Goal: Check status: Check status

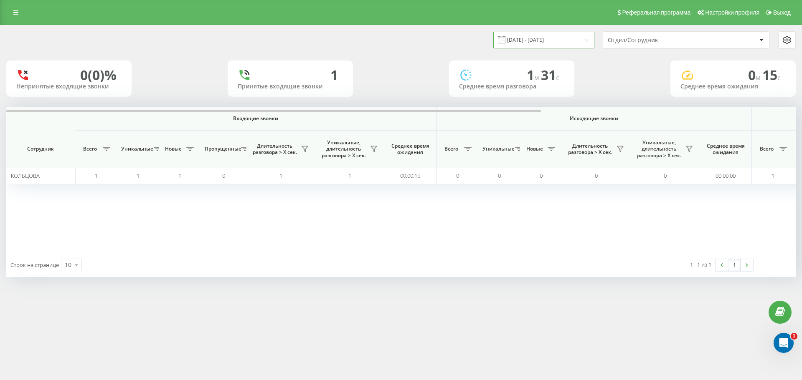
click at [578, 43] on input "20.08.2025 - 20.08.2025" at bounding box center [543, 40] width 101 height 16
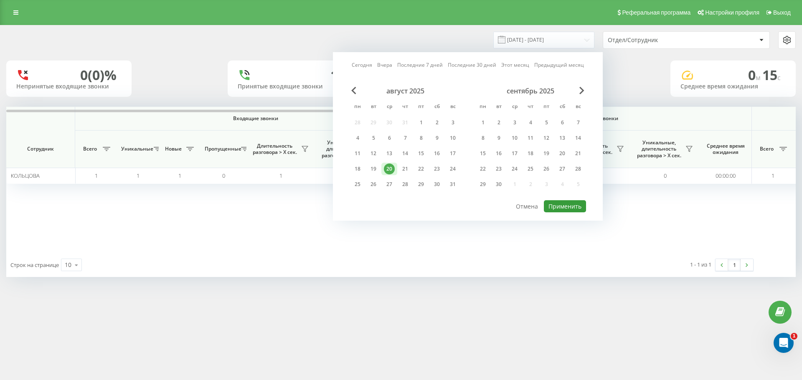
click at [573, 206] on button "Применить" at bounding box center [565, 206] width 42 height 12
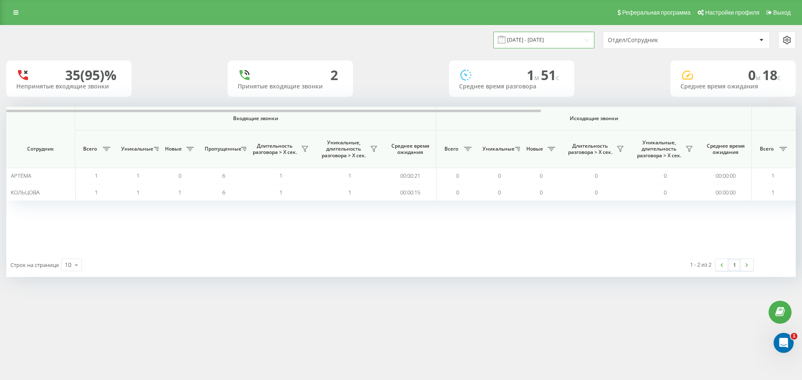
click at [538, 40] on input "20.08.2025 - 20.08.2025" at bounding box center [543, 40] width 101 height 16
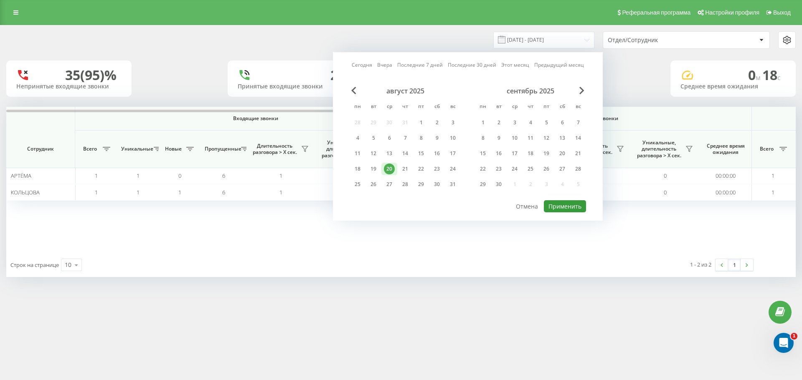
click at [558, 203] on button "Применить" at bounding box center [565, 206] width 42 height 12
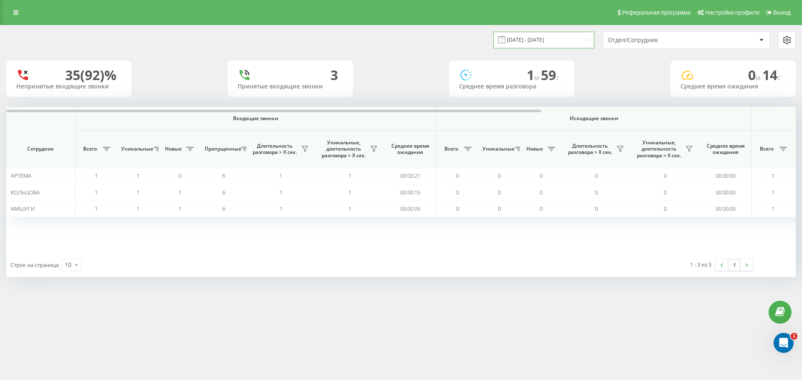
click at [572, 40] on input "20.08.2025 - 20.08.2025" at bounding box center [543, 40] width 101 height 16
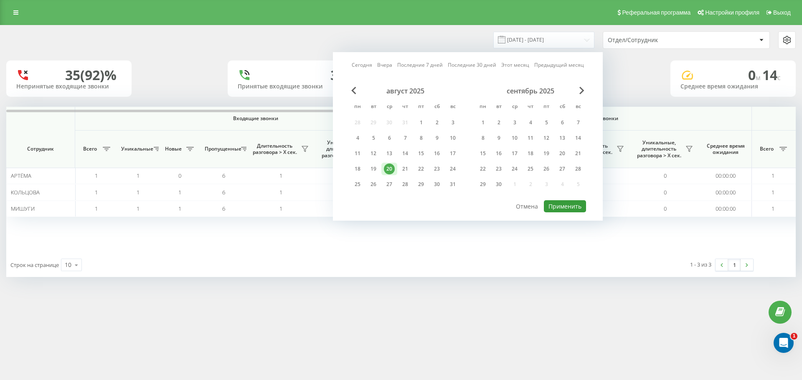
click at [573, 203] on button "Применить" at bounding box center [565, 206] width 42 height 12
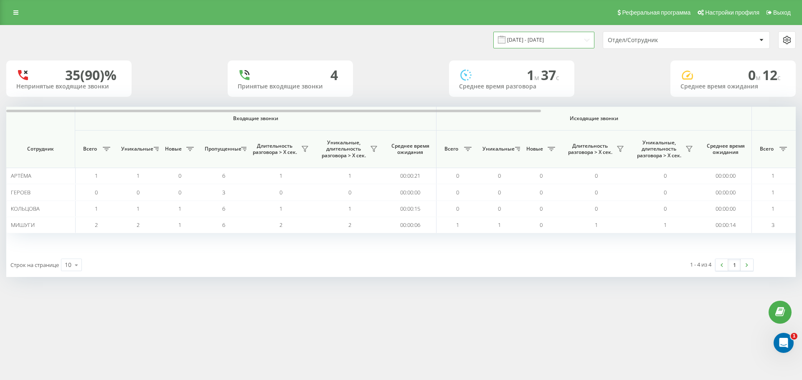
click at [583, 36] on input "[DATE] - [DATE]" at bounding box center [543, 40] width 101 height 16
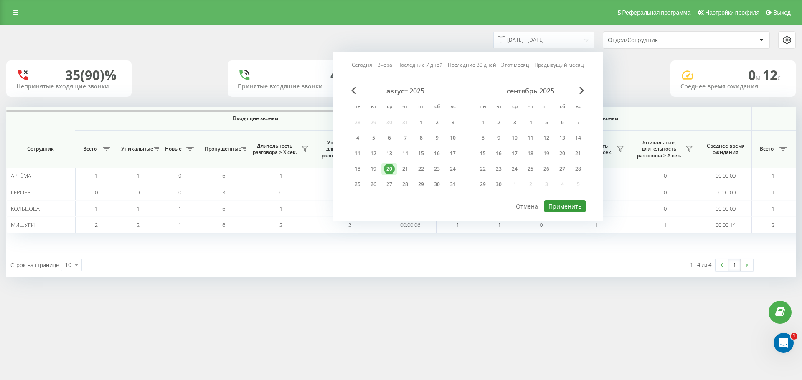
click at [559, 207] on button "Применить" at bounding box center [565, 206] width 42 height 12
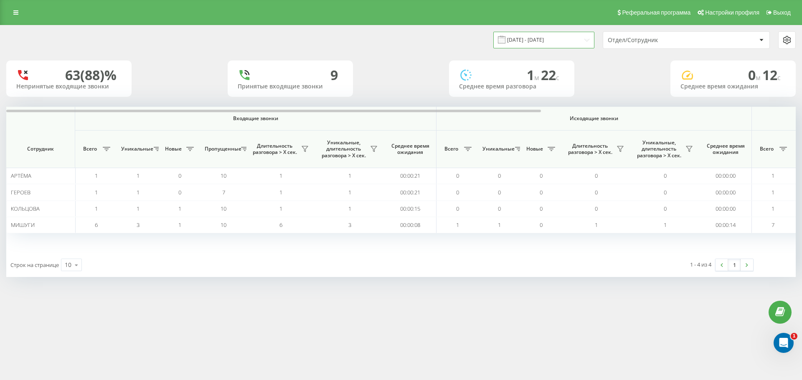
click at [545, 42] on input "[DATE] - [DATE]" at bounding box center [543, 40] width 101 height 16
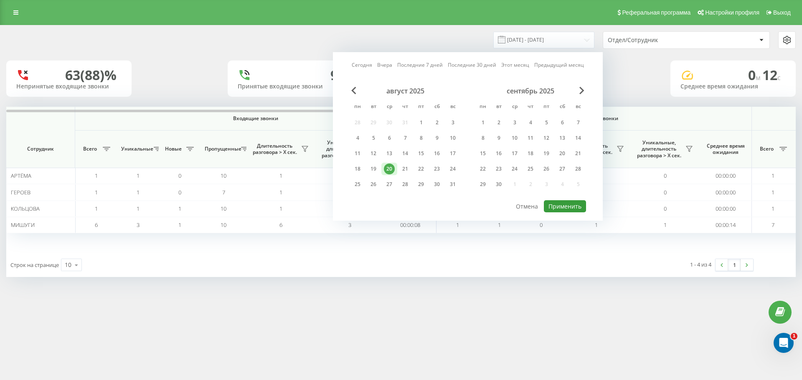
click at [560, 210] on button "Применить" at bounding box center [565, 206] width 42 height 12
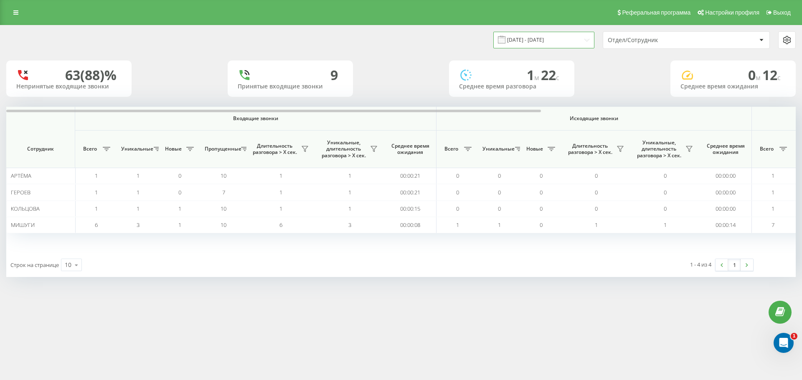
click at [548, 41] on input "[DATE] - [DATE]" at bounding box center [543, 40] width 101 height 16
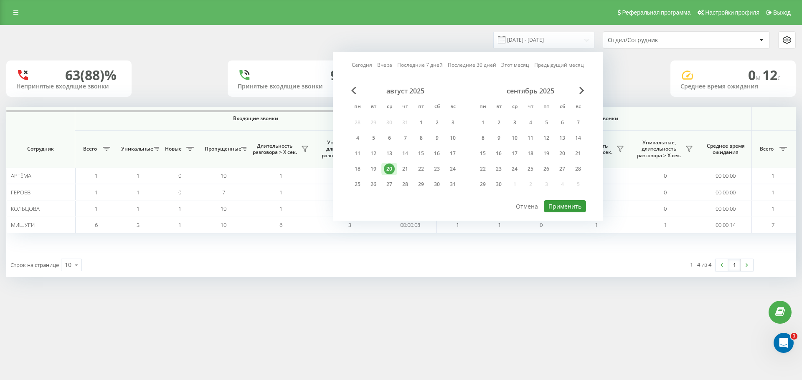
click at [562, 206] on button "Применить" at bounding box center [565, 206] width 42 height 12
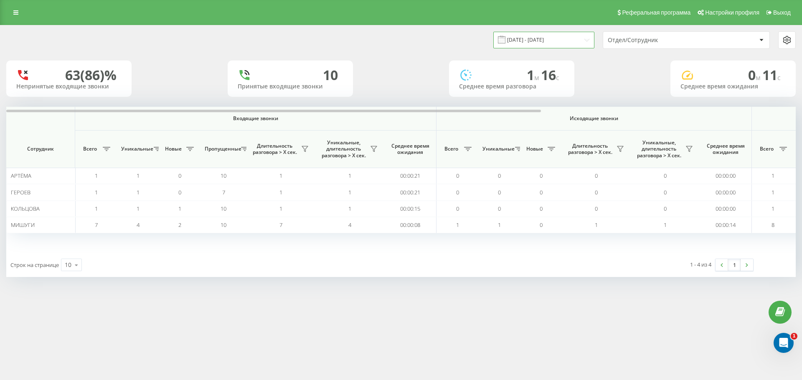
click at [575, 41] on input "[DATE] - [DATE]" at bounding box center [543, 40] width 101 height 16
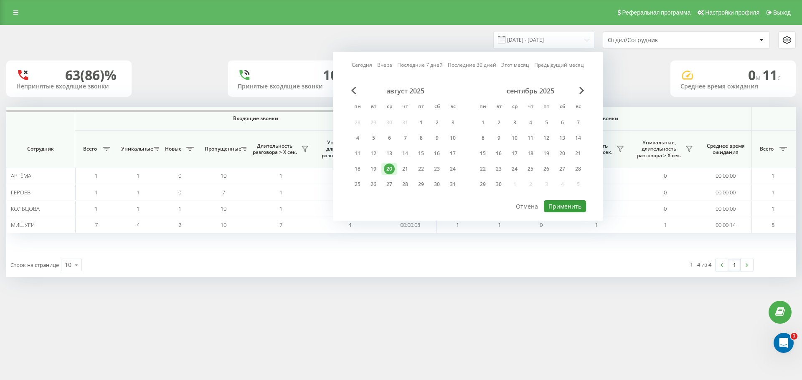
click at [559, 206] on button "Применить" at bounding box center [565, 206] width 42 height 12
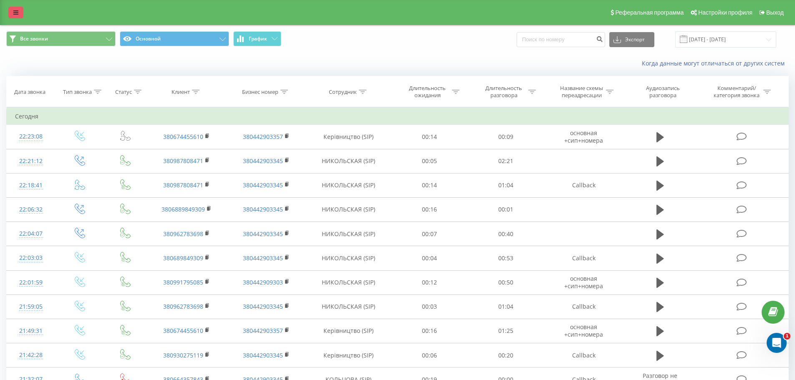
click at [10, 15] on link at bounding box center [15, 13] width 15 height 12
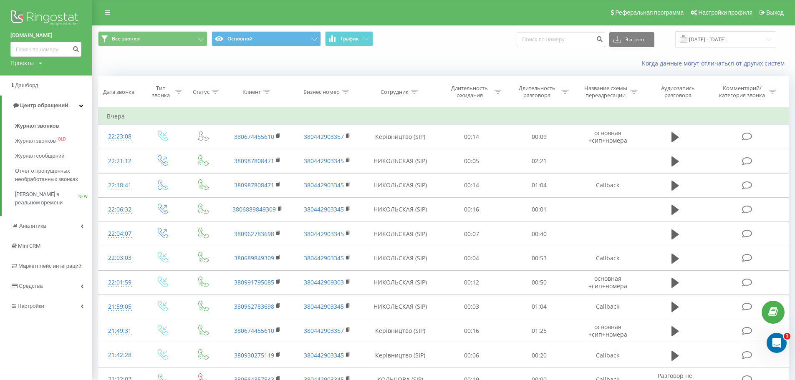
click at [535, 25] on div "Все звонки Основной График Экспорт .csv .xls .xlsx [DATE] - [DATE]" at bounding box center [443, 39] width 703 height 28
click at [109, 10] on icon at bounding box center [107, 13] width 5 height 6
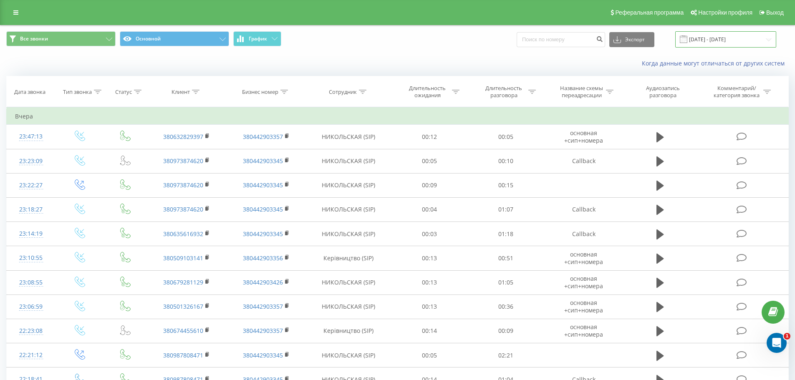
click at [720, 42] on input "[DATE] - [DATE]" at bounding box center [726, 39] width 101 height 16
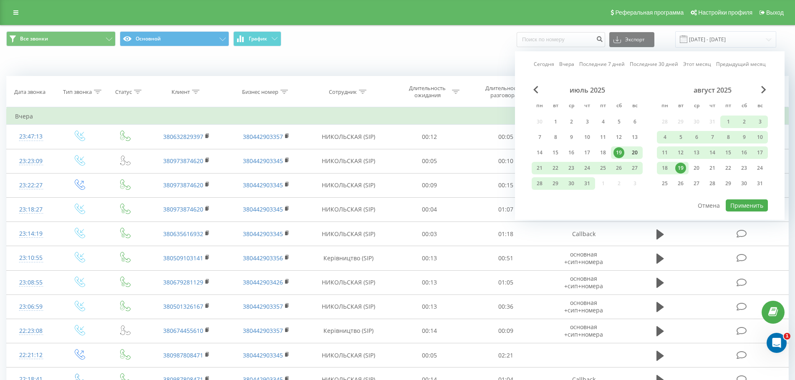
click at [636, 157] on div "20" at bounding box center [635, 152] width 11 height 11
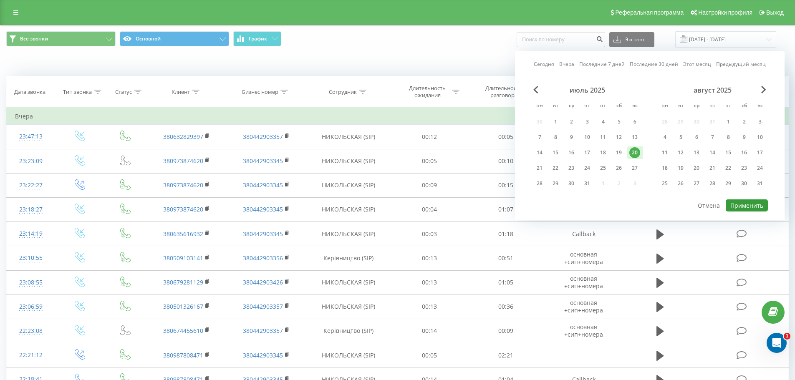
click at [748, 206] on button "Применить" at bounding box center [747, 206] width 42 height 12
type input "20.07.2025 - 20.07.2025"
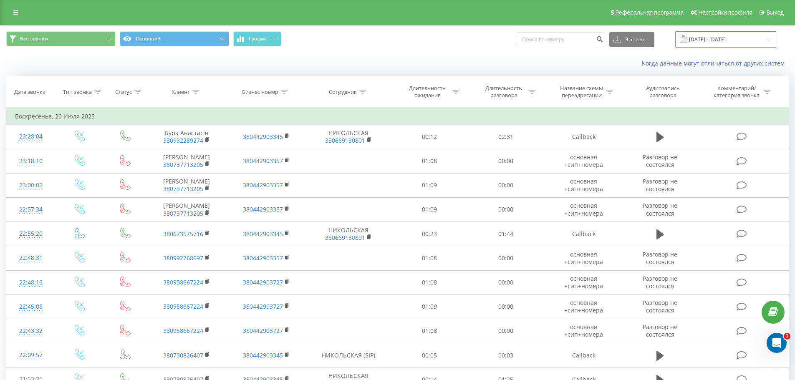
click at [739, 40] on input "20.07.2025 - 20.07.2025" at bounding box center [726, 39] width 101 height 16
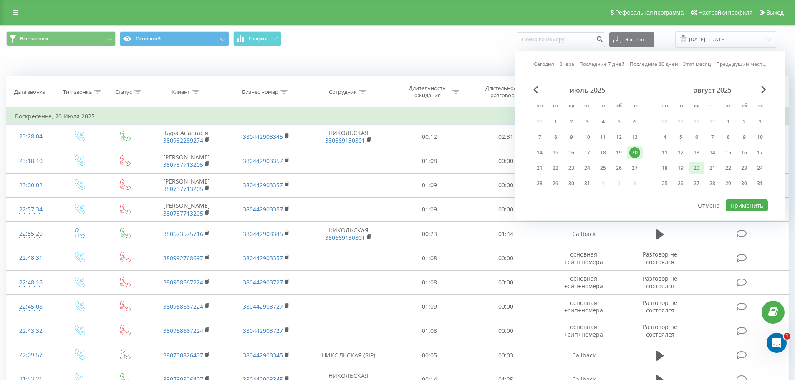
click at [696, 168] on div "20" at bounding box center [696, 168] width 11 height 11
click at [741, 205] on button "Применить" at bounding box center [747, 206] width 42 height 12
type input "20.08.2025 - 20.08.2025"
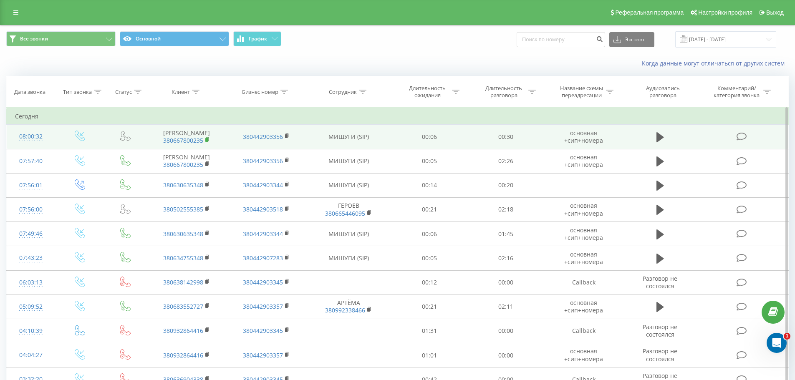
click at [207, 141] on rect at bounding box center [206, 140] width 3 height 4
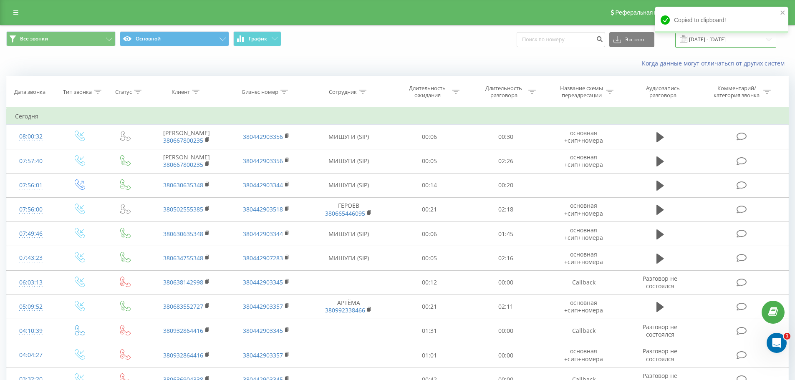
click at [719, 41] on input "[DATE] - [DATE]" at bounding box center [726, 39] width 101 height 16
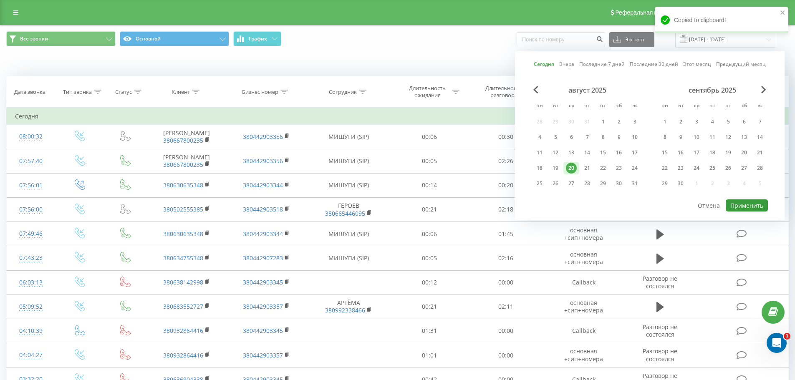
click at [737, 205] on button "Применить" at bounding box center [747, 206] width 42 height 12
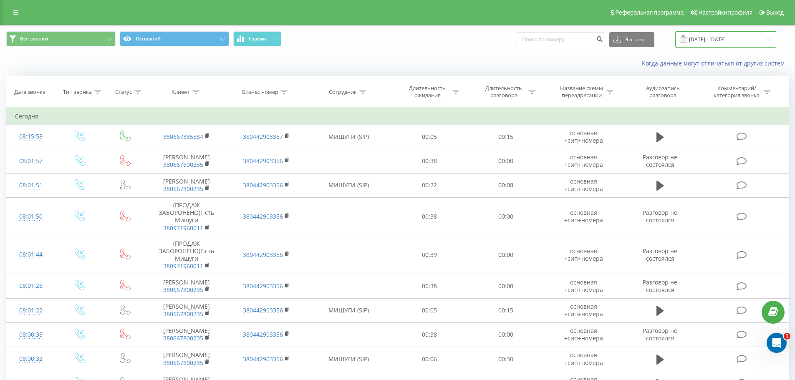
click at [711, 35] on input "[DATE] - [DATE]" at bounding box center [726, 39] width 101 height 16
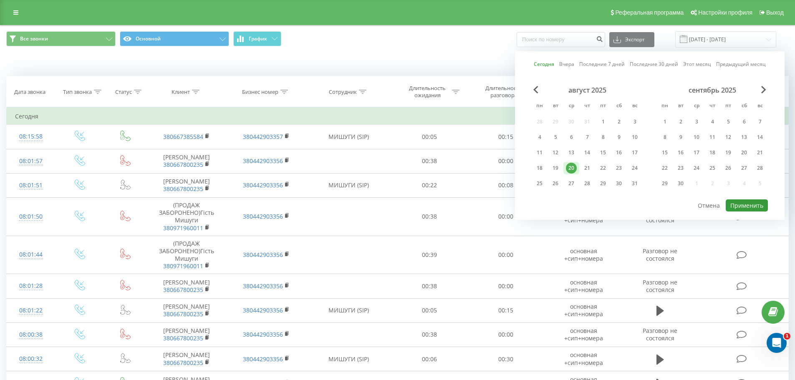
click at [748, 208] on button "Применить" at bounding box center [747, 206] width 42 height 12
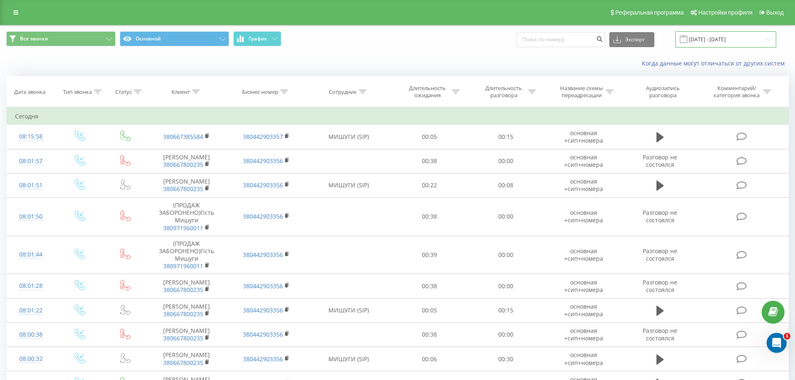
click at [728, 35] on input "[DATE] - [DATE]" at bounding box center [726, 39] width 101 height 16
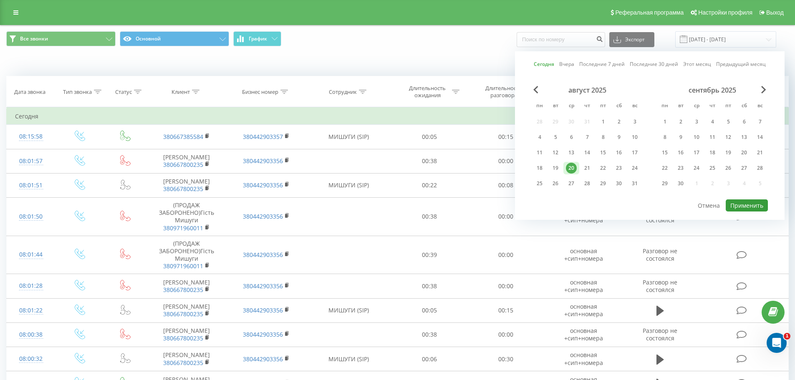
click at [745, 206] on button "Применить" at bounding box center [747, 206] width 42 height 12
